Goal: Task Accomplishment & Management: Manage account settings

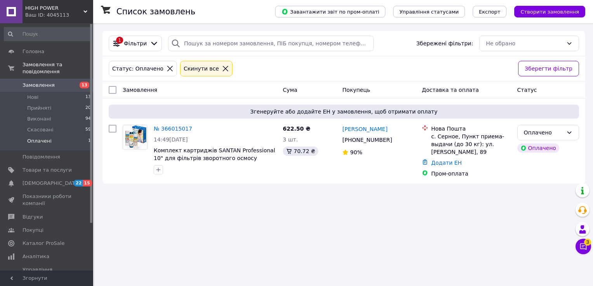
click at [43, 82] on span "Замовлення" at bounding box center [39, 85] width 32 height 7
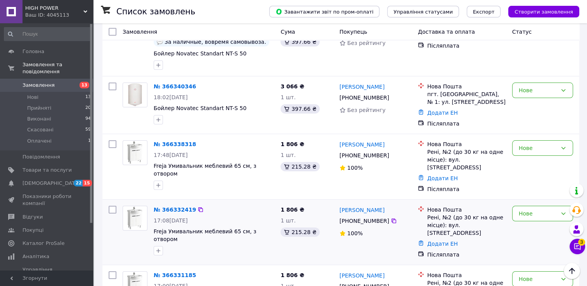
scroll to position [78, 0]
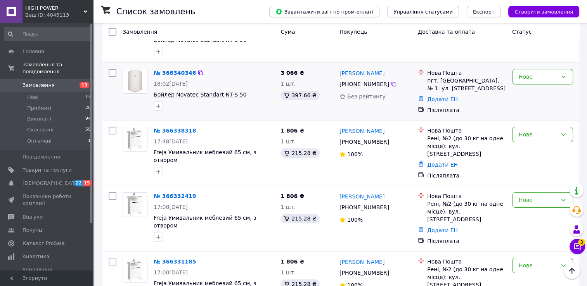
click at [209, 95] on span "Бойлер Novatec Standart NT-S 50" at bounding box center [200, 95] width 93 height 6
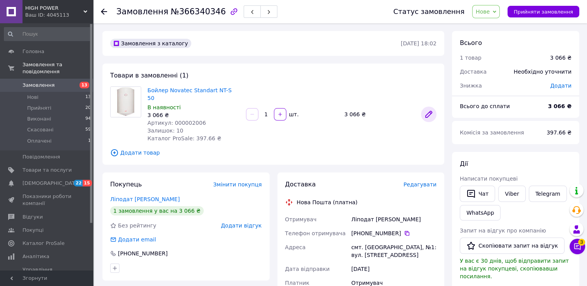
click at [432, 111] on icon at bounding box center [429, 114] width 6 height 6
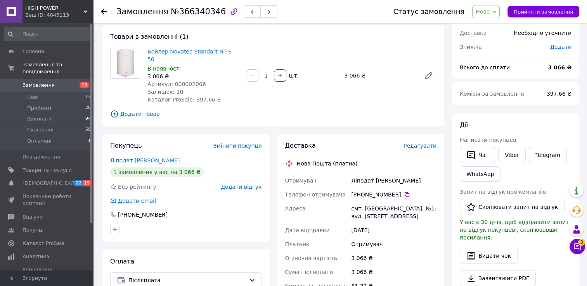
click at [104, 11] on use at bounding box center [104, 12] width 6 height 6
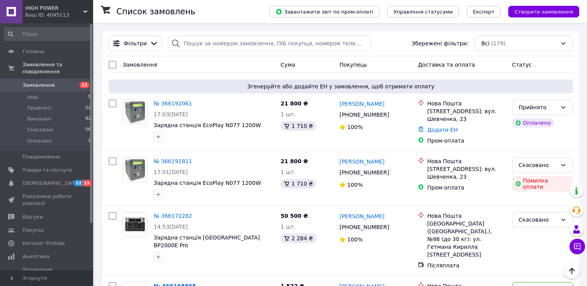
scroll to position [78, 0]
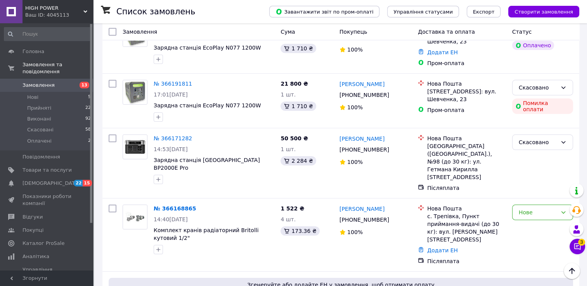
click at [58, 82] on span "Замовлення" at bounding box center [47, 85] width 49 height 7
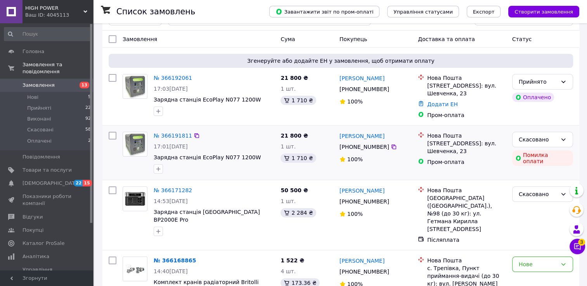
scroll to position [39, 0]
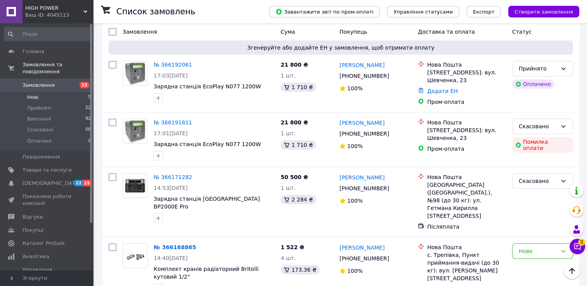
click at [40, 92] on li "Нові 5" at bounding box center [47, 97] width 95 height 11
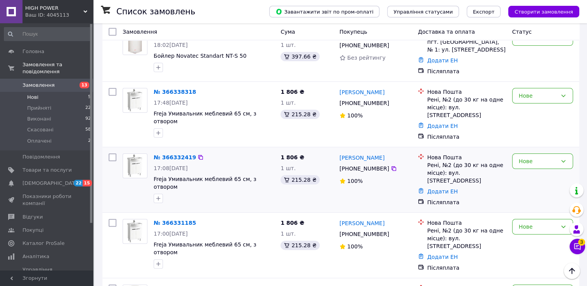
scroll to position [155, 0]
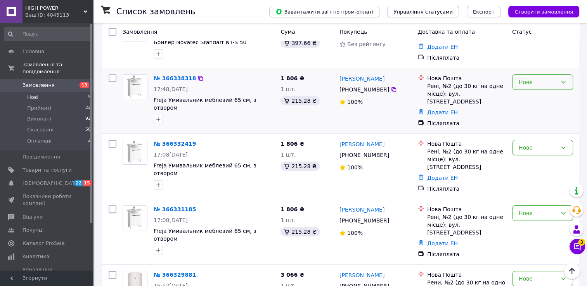
click at [541, 82] on div "Нове" at bounding box center [538, 82] width 38 height 9
click at [528, 128] on li "Скасовано" at bounding box center [543, 127] width 60 height 14
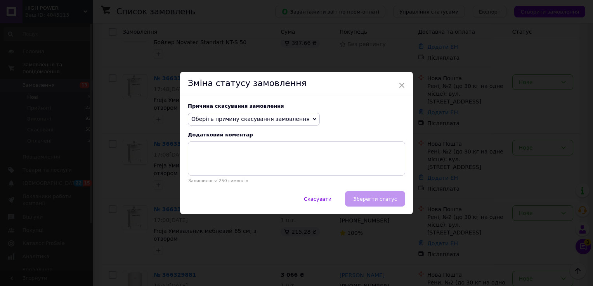
drag, startPoint x: 253, startPoint y: 119, endPoint x: 231, endPoint y: 135, distance: 27.5
click at [253, 120] on span "Оберіть причину скасування замовлення" at bounding box center [250, 119] width 118 height 6
drag, startPoint x: 398, startPoint y: 86, endPoint x: 397, endPoint y: 90, distance: 4.4
click at [399, 87] on span "×" at bounding box center [401, 85] width 7 height 13
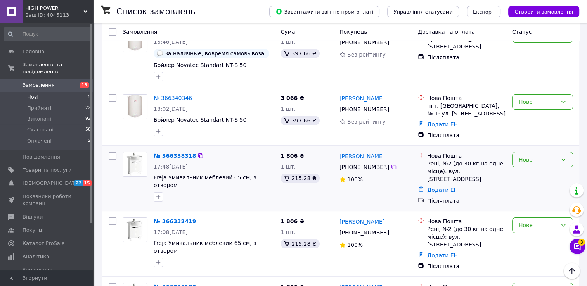
scroll to position [116, 0]
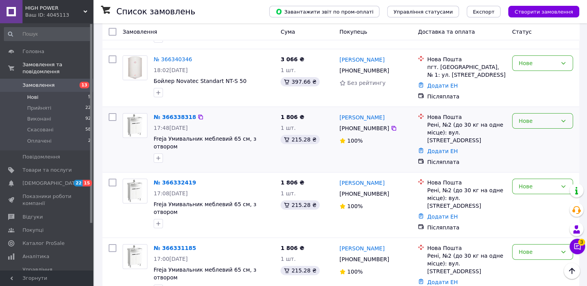
click at [544, 123] on div "Нове" at bounding box center [538, 121] width 38 height 9
drag, startPoint x: 528, startPoint y: 164, endPoint x: 487, endPoint y: 166, distance: 40.8
click at [528, 164] on li "Скасовано" at bounding box center [543, 166] width 60 height 14
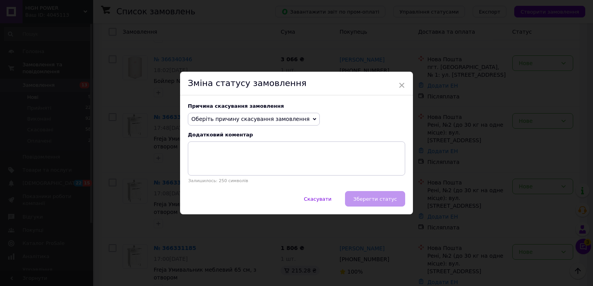
drag, startPoint x: 269, startPoint y: 122, endPoint x: 253, endPoint y: 145, distance: 27.8
click at [268, 123] on span "Оберіть причину скасування замовлення" at bounding box center [254, 119] width 132 height 13
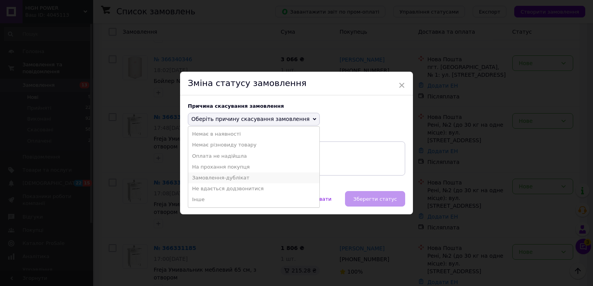
click at [223, 179] on li "Замовлення-дублікат" at bounding box center [253, 178] width 131 height 11
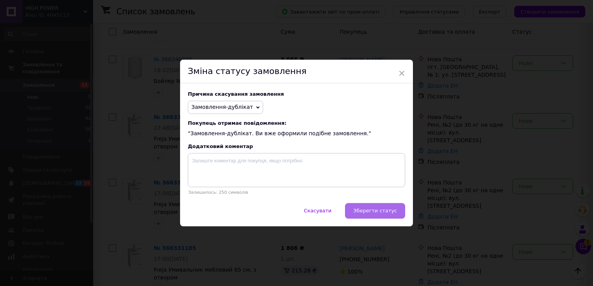
click at [380, 211] on span "Зберегти статус" at bounding box center [375, 211] width 44 height 6
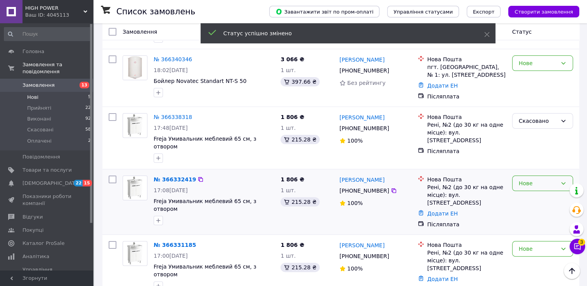
drag, startPoint x: 540, startPoint y: 175, endPoint x: 534, endPoint y: 182, distance: 9.3
click at [540, 179] on div "Нове" at bounding box center [538, 183] width 38 height 9
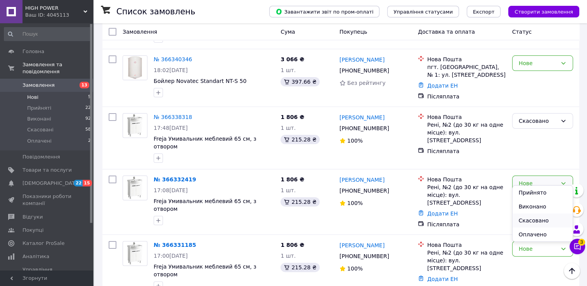
click at [528, 221] on li "Скасовано" at bounding box center [543, 221] width 60 height 14
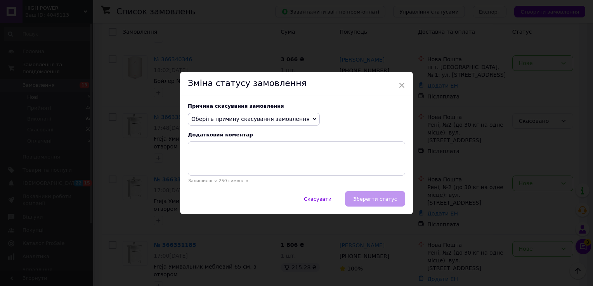
click at [268, 122] on span "Оберіть причину скасування замовлення" at bounding box center [250, 119] width 118 height 6
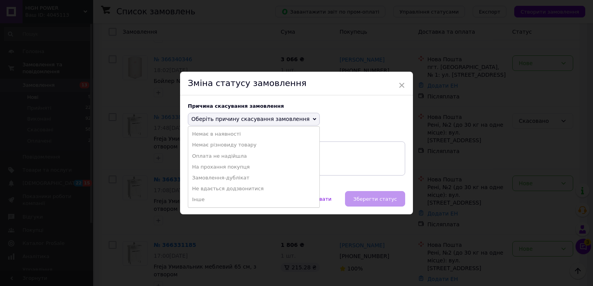
drag, startPoint x: 217, startPoint y: 179, endPoint x: 293, endPoint y: 182, distance: 76.2
click at [217, 179] on li "Замовлення-дублікат" at bounding box center [253, 178] width 131 height 11
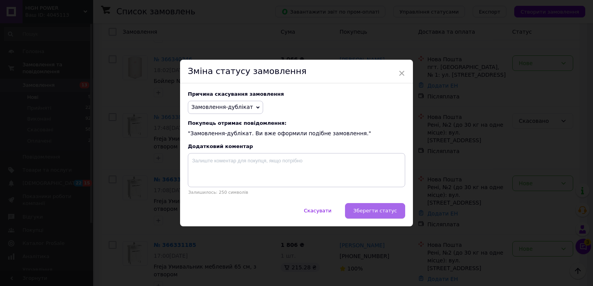
click at [377, 211] on span "Зберегти статус" at bounding box center [375, 211] width 44 height 6
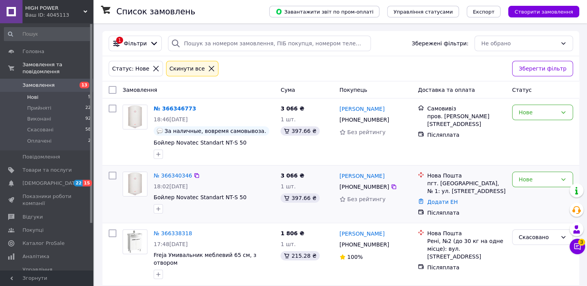
scroll to position [0, 0]
click at [27, 105] on span "Прийняті" at bounding box center [39, 108] width 24 height 7
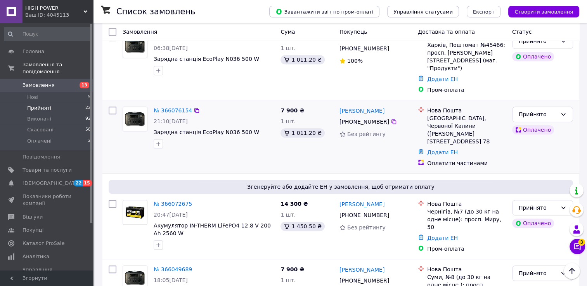
scroll to position [427, 0]
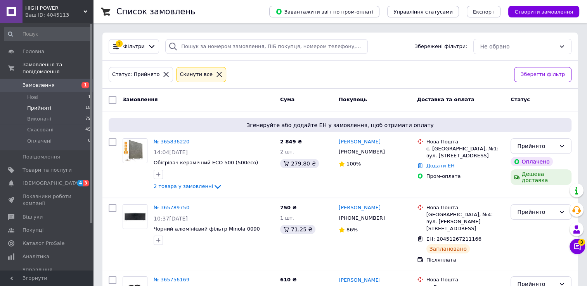
click at [163, 74] on icon at bounding box center [166, 74] width 7 height 7
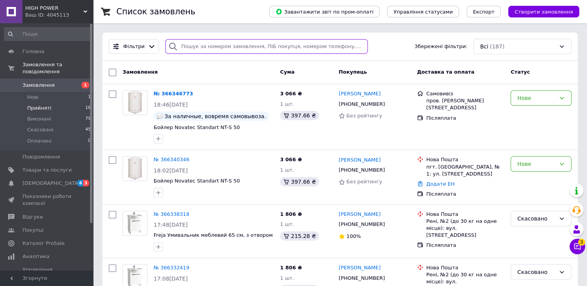
click at [208, 45] on input "search" at bounding box center [266, 46] width 202 height 15
paste input "720-0148478"
type input "720-0148478"
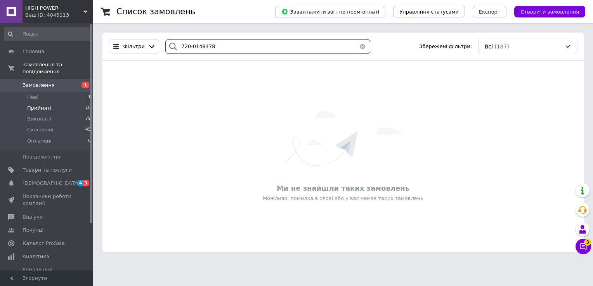
click at [219, 45] on input "720-0148478" at bounding box center [267, 46] width 205 height 15
drag, startPoint x: 208, startPoint y: 43, endPoint x: 170, endPoint y: 41, distance: 37.3
click at [166, 41] on div "720-0148478" at bounding box center [267, 46] width 205 height 15
drag, startPoint x: 227, startPoint y: 54, endPoint x: 163, endPoint y: 48, distance: 64.3
click at [165, 48] on div "9080" at bounding box center [267, 46] width 205 height 15
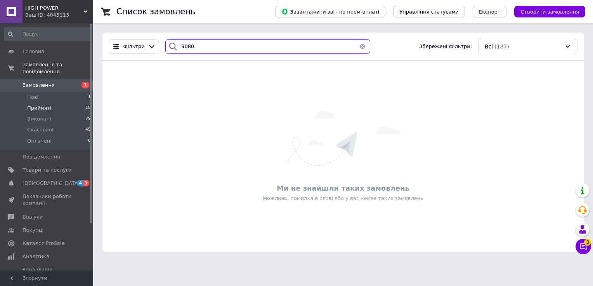
paste input "20 4512 6506"
click at [185, 49] on input "20 4512 6506 9080" at bounding box center [267, 46] width 205 height 15
click at [195, 44] on input "204512 6506 9080" at bounding box center [267, 46] width 205 height 15
click at [207, 47] on input "2045126506 9080" at bounding box center [267, 46] width 205 height 15
click at [229, 45] on input "20451265069080" at bounding box center [267, 46] width 205 height 15
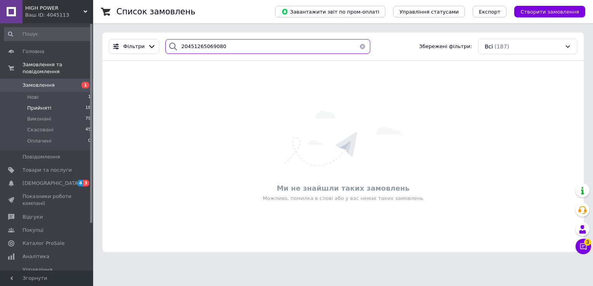
click at [209, 49] on input "20451265069080" at bounding box center [267, 46] width 205 height 15
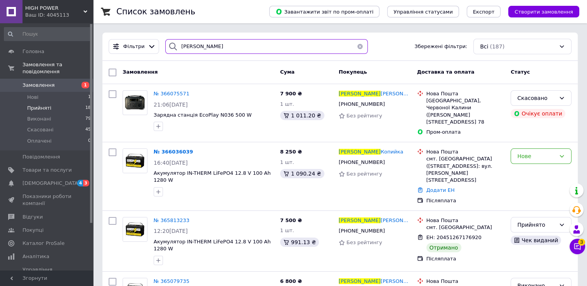
drag, startPoint x: 201, startPoint y: 43, endPoint x: 173, endPoint y: 47, distance: 28.7
click at [173, 47] on div "сергій" at bounding box center [266, 46] width 202 height 15
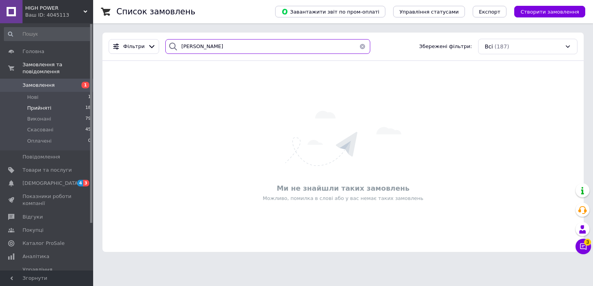
type input "ємец"
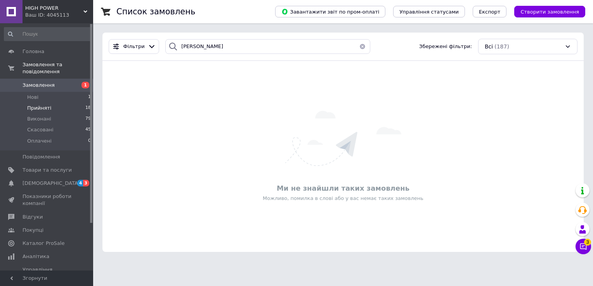
click at [37, 82] on span "Замовлення" at bounding box center [39, 85] width 32 height 7
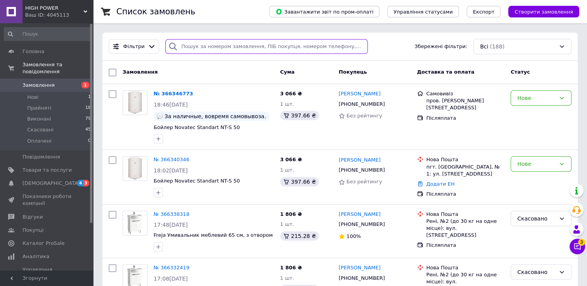
click at [192, 42] on input "search" at bounding box center [266, 46] width 202 height 15
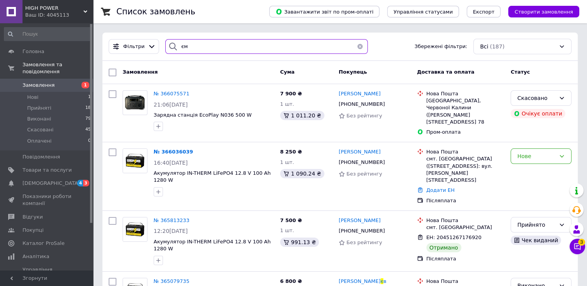
type input "є"
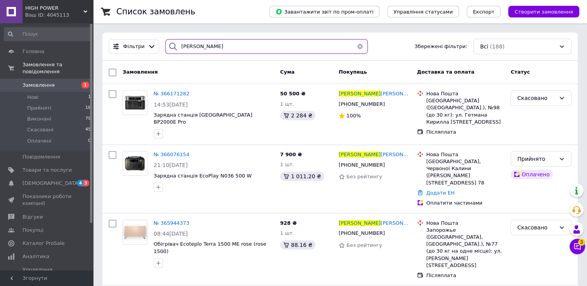
drag, startPoint x: 202, startPoint y: 43, endPoint x: 169, endPoint y: 47, distance: 33.2
click at [169, 47] on div "сергей" at bounding box center [266, 46] width 202 height 15
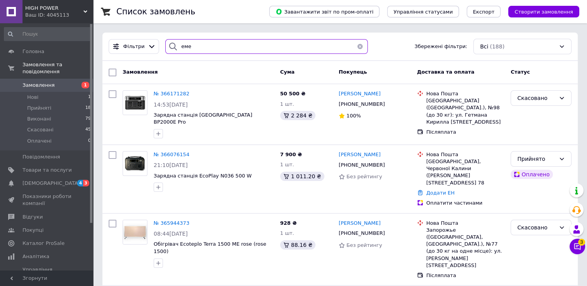
type input "емец"
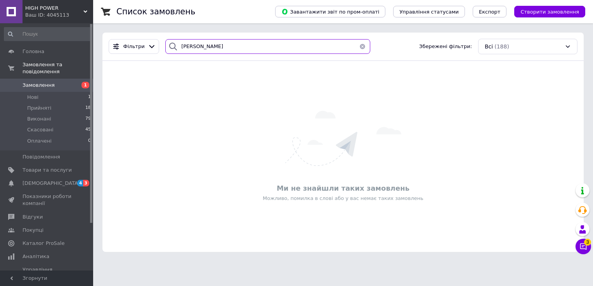
click at [186, 45] on input "емец" at bounding box center [267, 46] width 205 height 15
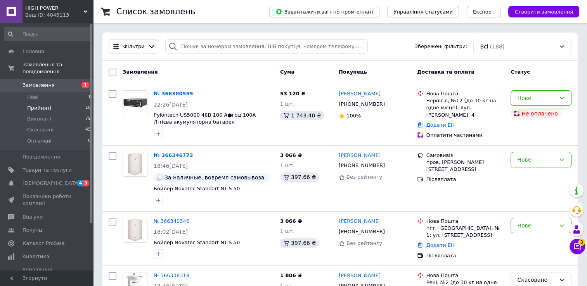
click at [39, 105] on span "Прийняті" at bounding box center [39, 108] width 24 height 7
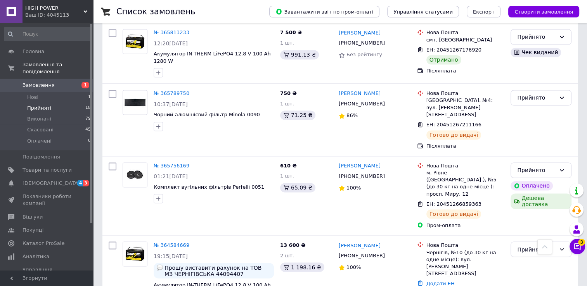
scroll to position [1250, 0]
click at [40, 127] on span "Скасовані" at bounding box center [40, 130] width 26 height 7
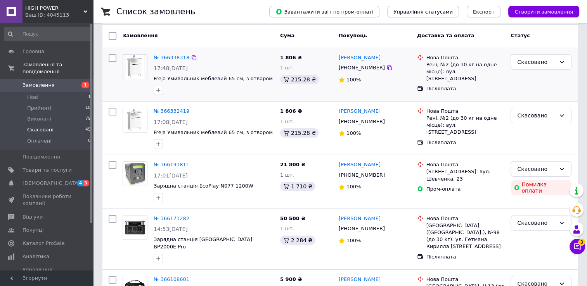
scroll to position [78, 0]
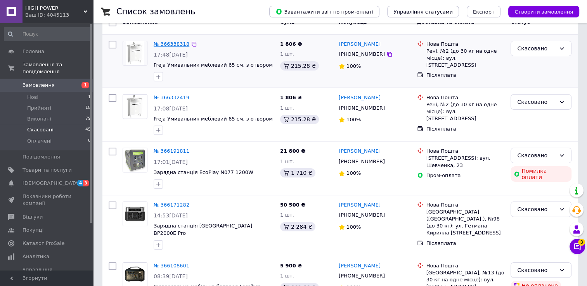
click at [178, 44] on link "№ 366338318" at bounding box center [172, 44] width 36 height 6
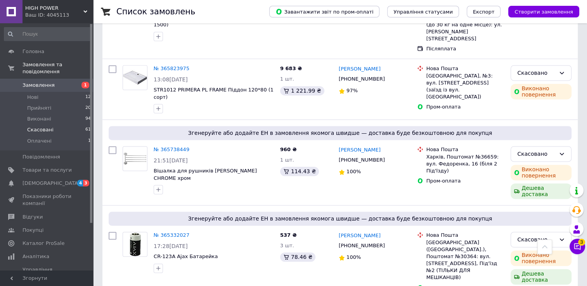
scroll to position [1068, 0]
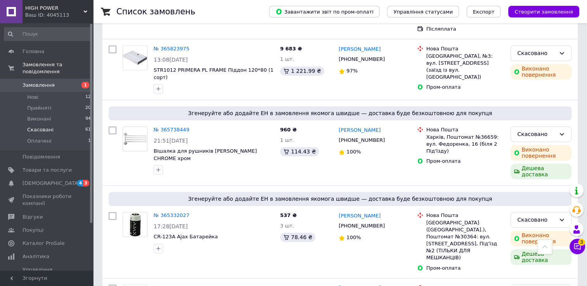
click at [40, 82] on span "Замовлення" at bounding box center [39, 85] width 32 height 7
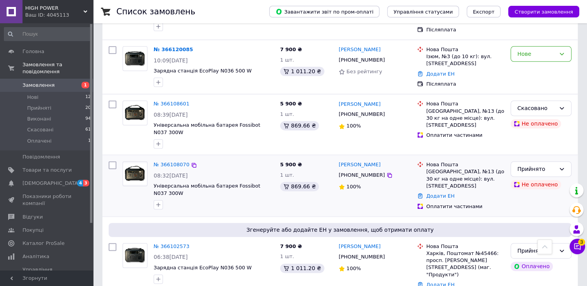
scroll to position [1053, 0]
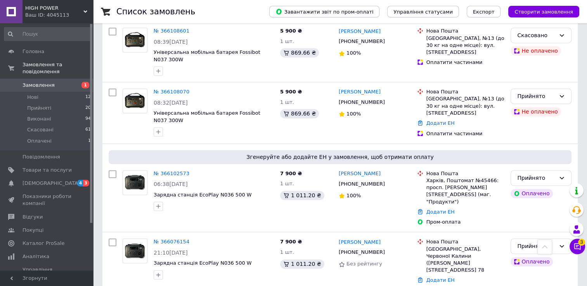
scroll to position [1083, 0]
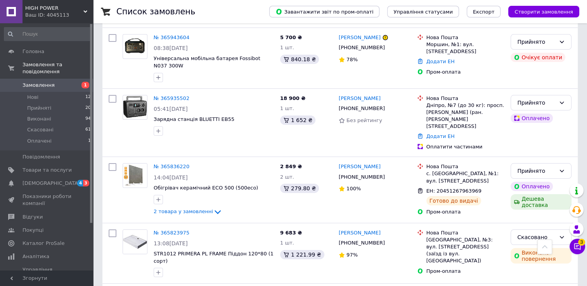
scroll to position [2987, 0]
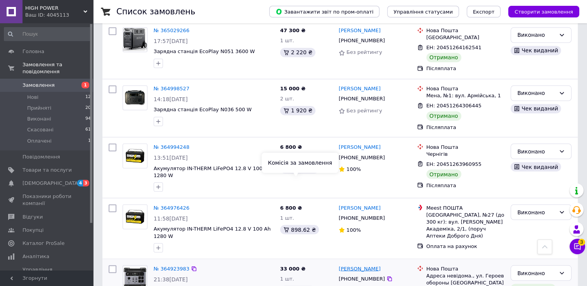
scroll to position [1242, 0]
